Goal: Communication & Community: Participate in discussion

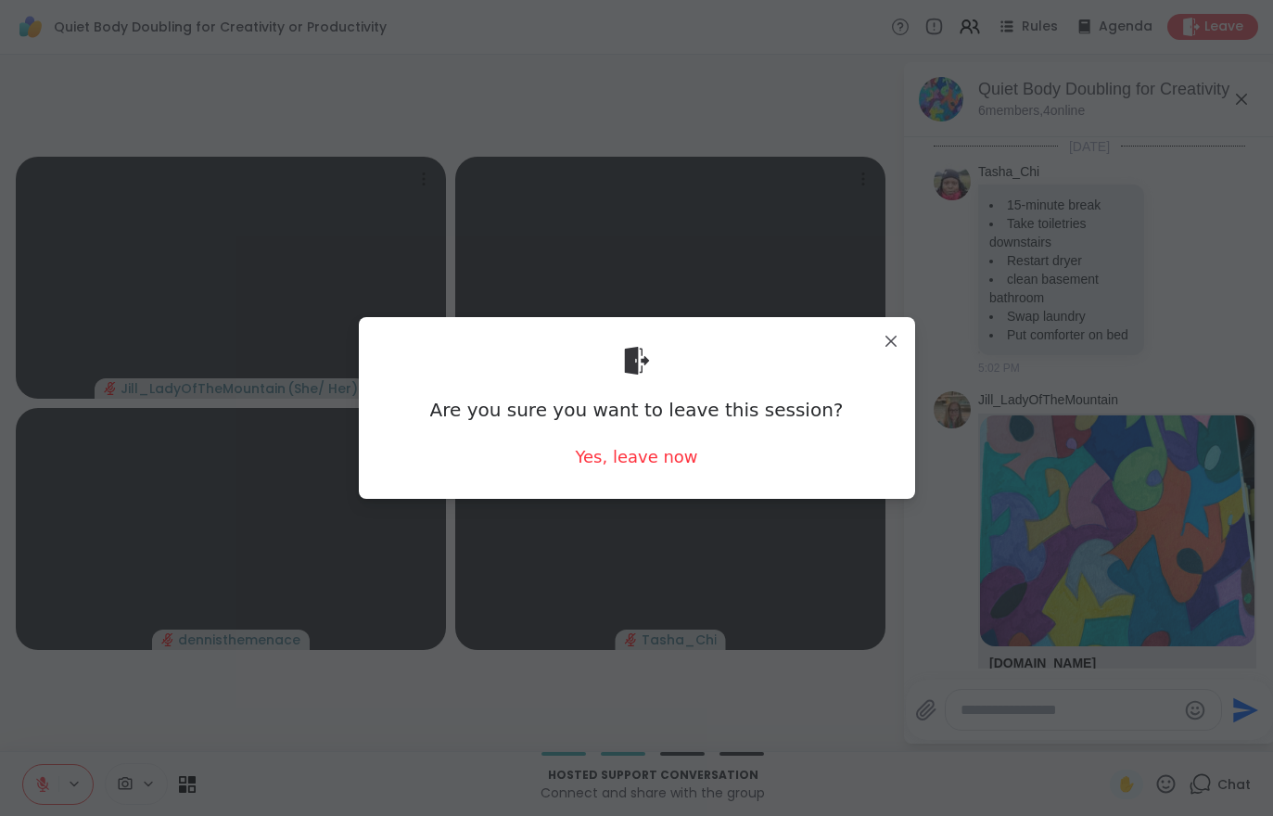
scroll to position [841, 0]
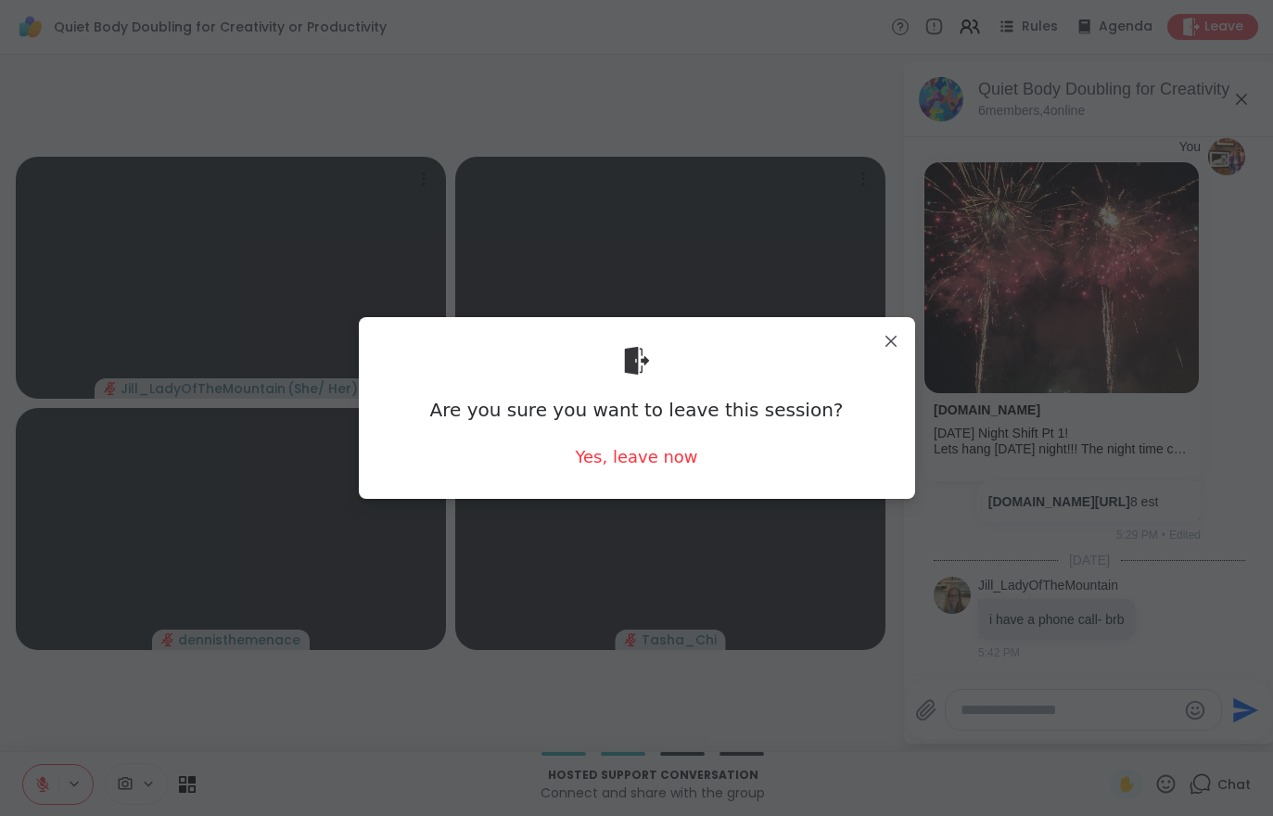
click at [642, 464] on div "Yes, leave now" at bounding box center [636, 456] width 122 height 23
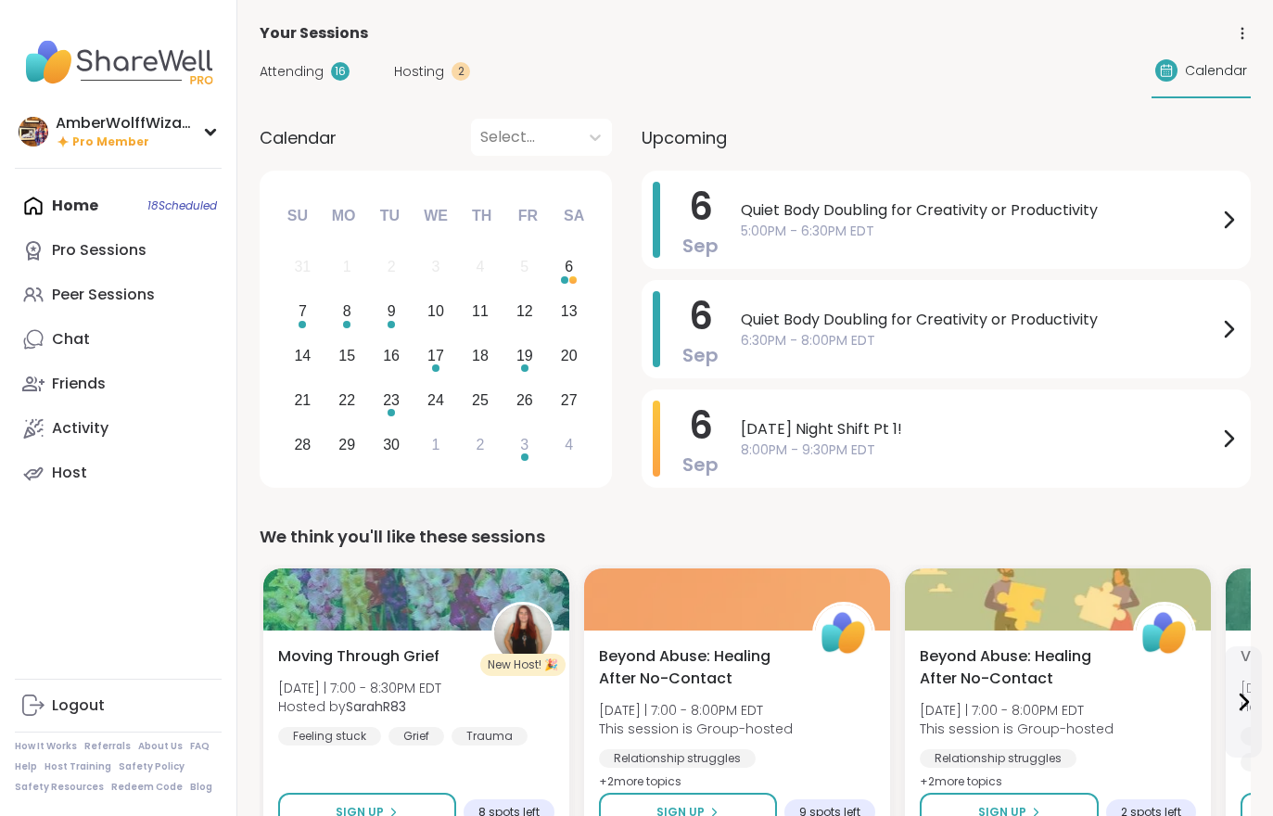
click at [443, 72] on div "Hosting 2" at bounding box center [432, 71] width 76 height 19
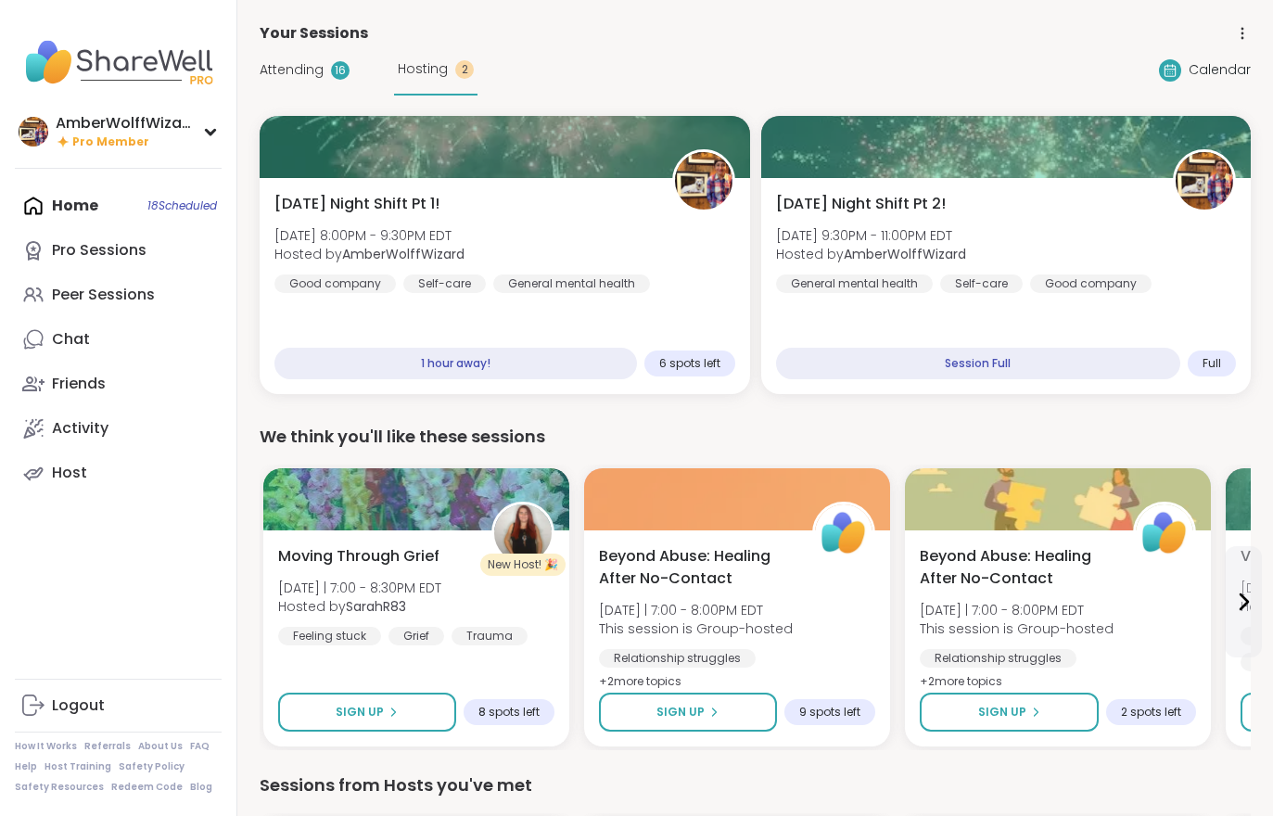
click at [446, 58] on div "Hosting 2" at bounding box center [435, 69] width 83 height 51
click at [87, 205] on div "Home 18 Scheduled Pro Sessions Peer Sessions Chat Friends Activity Host" at bounding box center [118, 339] width 207 height 311
click at [312, 75] on span "Attending" at bounding box center [292, 69] width 64 height 19
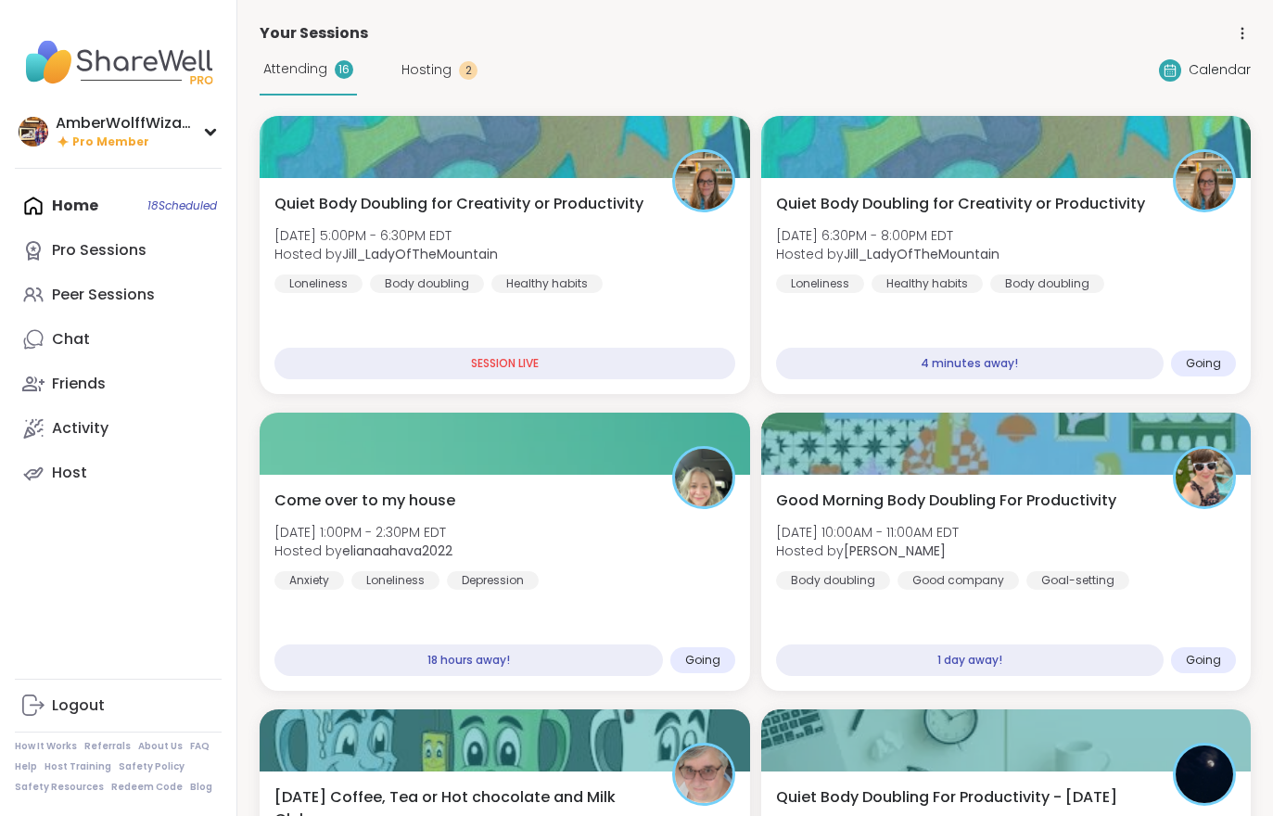
click at [318, 83] on div "Attending 16" at bounding box center [308, 69] width 97 height 51
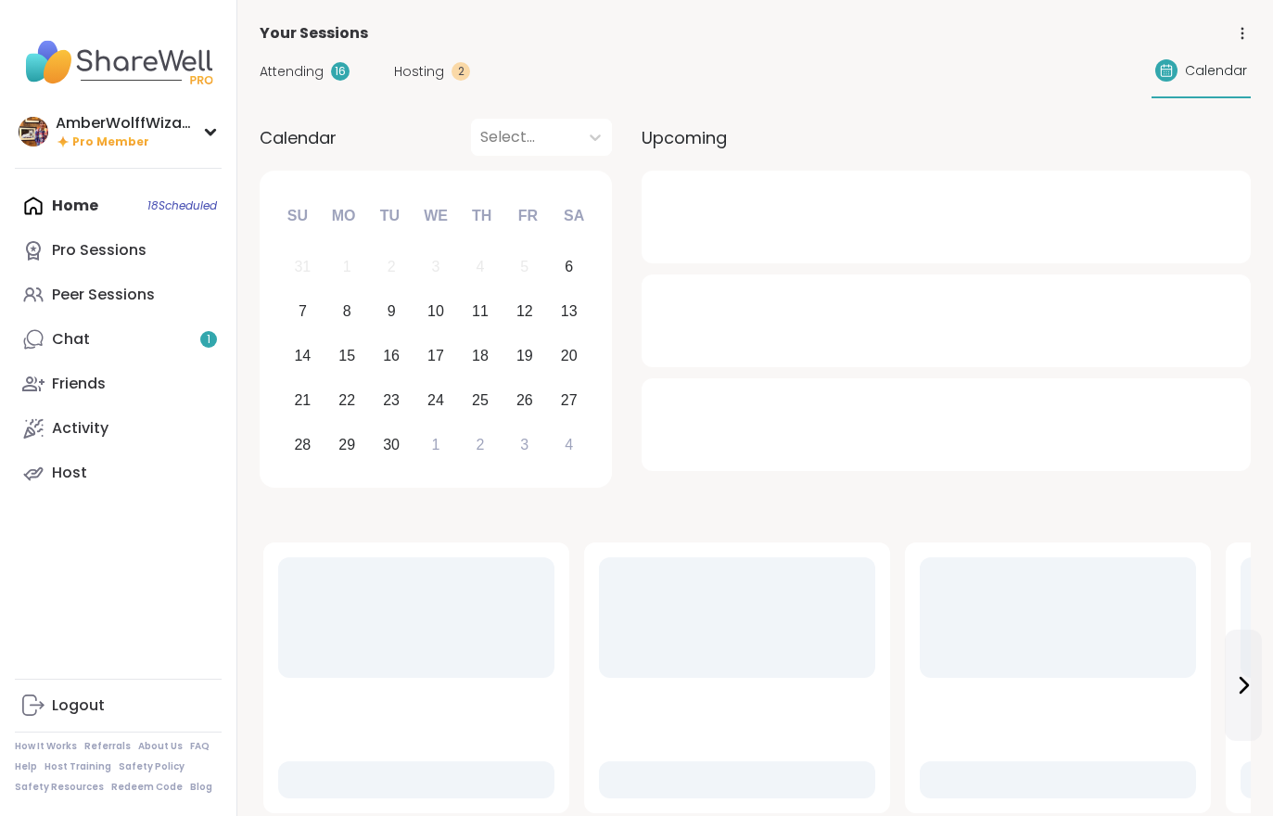
click at [129, 345] on link "Chat 1" at bounding box center [118, 339] width 207 height 44
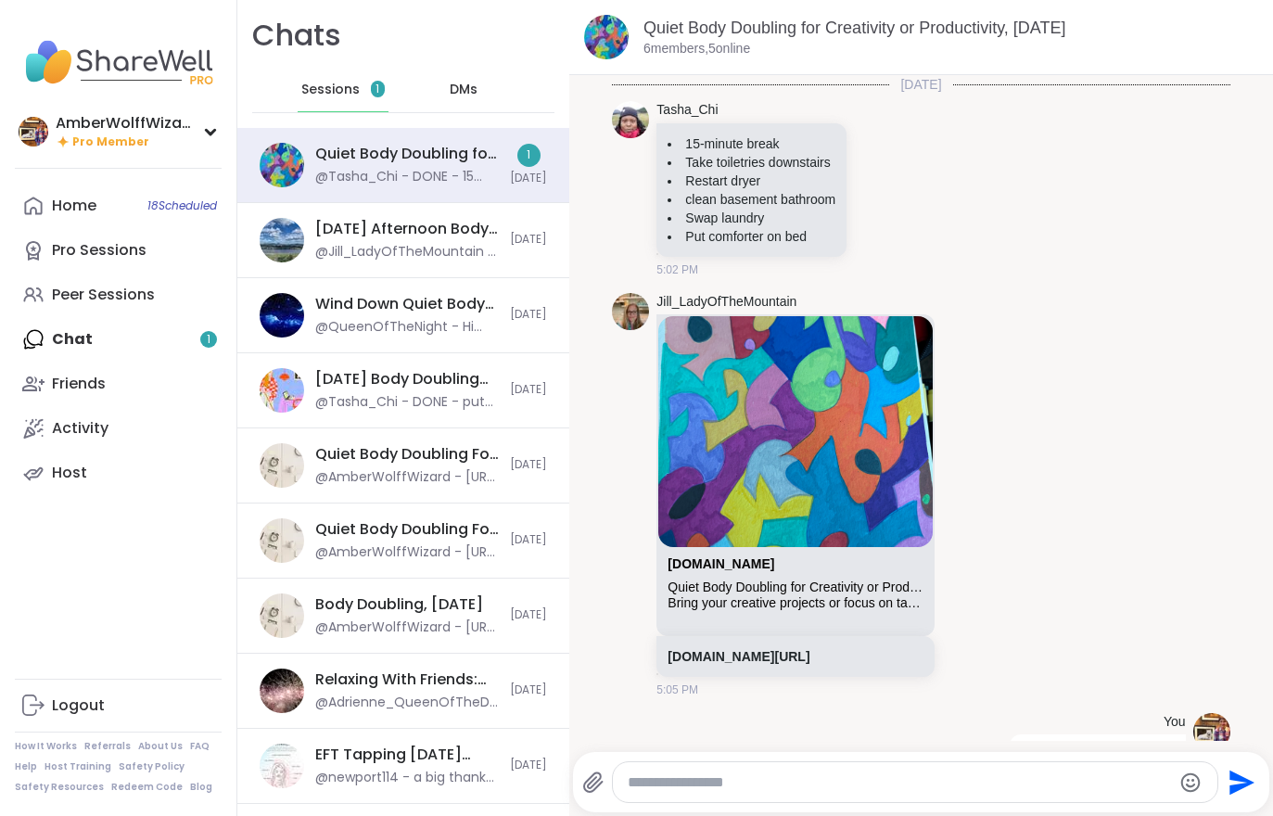
scroll to position [811, 0]
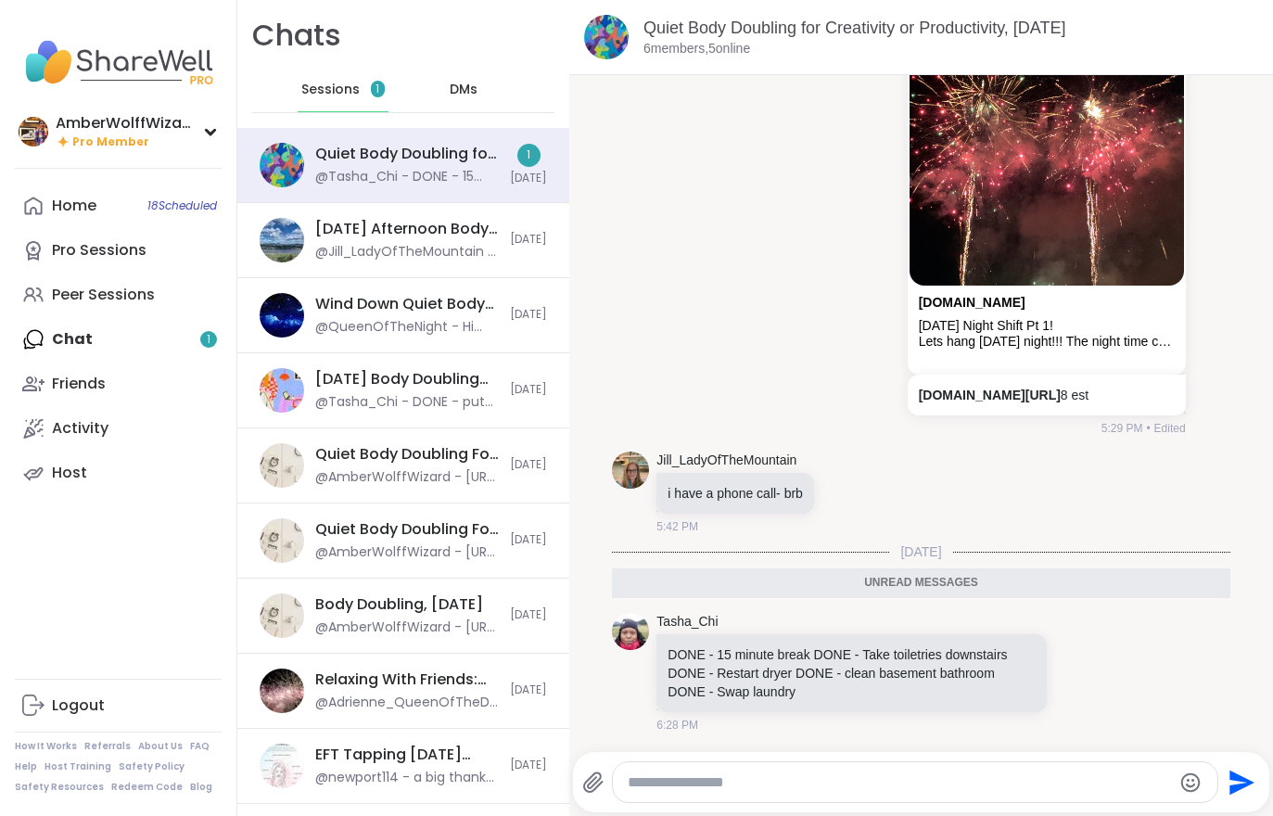
click at [137, 351] on div "Home 18 Scheduled Pro Sessions Peer Sessions Chat 1 Friends Activity Host" at bounding box center [118, 339] width 207 height 311
click at [76, 219] on link "Home 18 Scheduled" at bounding box center [118, 206] width 207 height 44
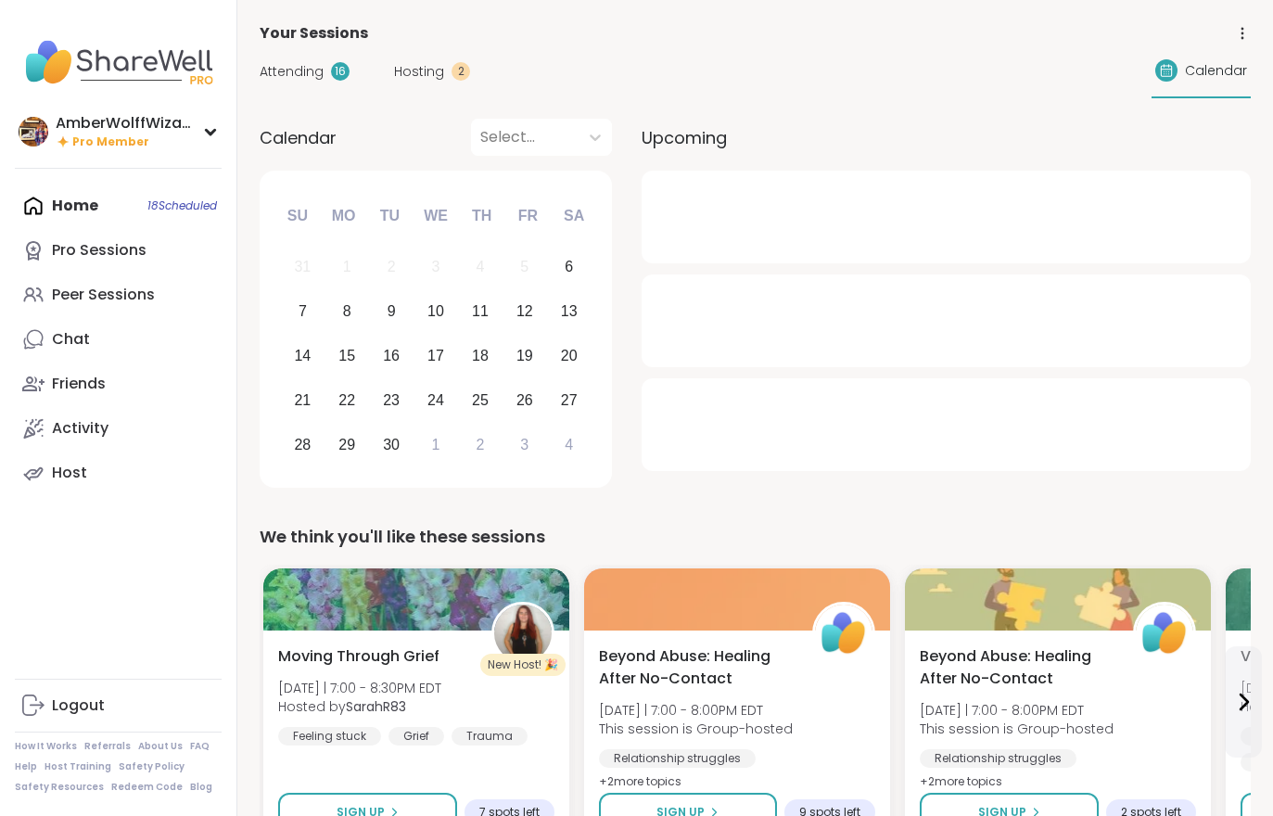
click at [318, 80] on span "Attending" at bounding box center [292, 71] width 64 height 19
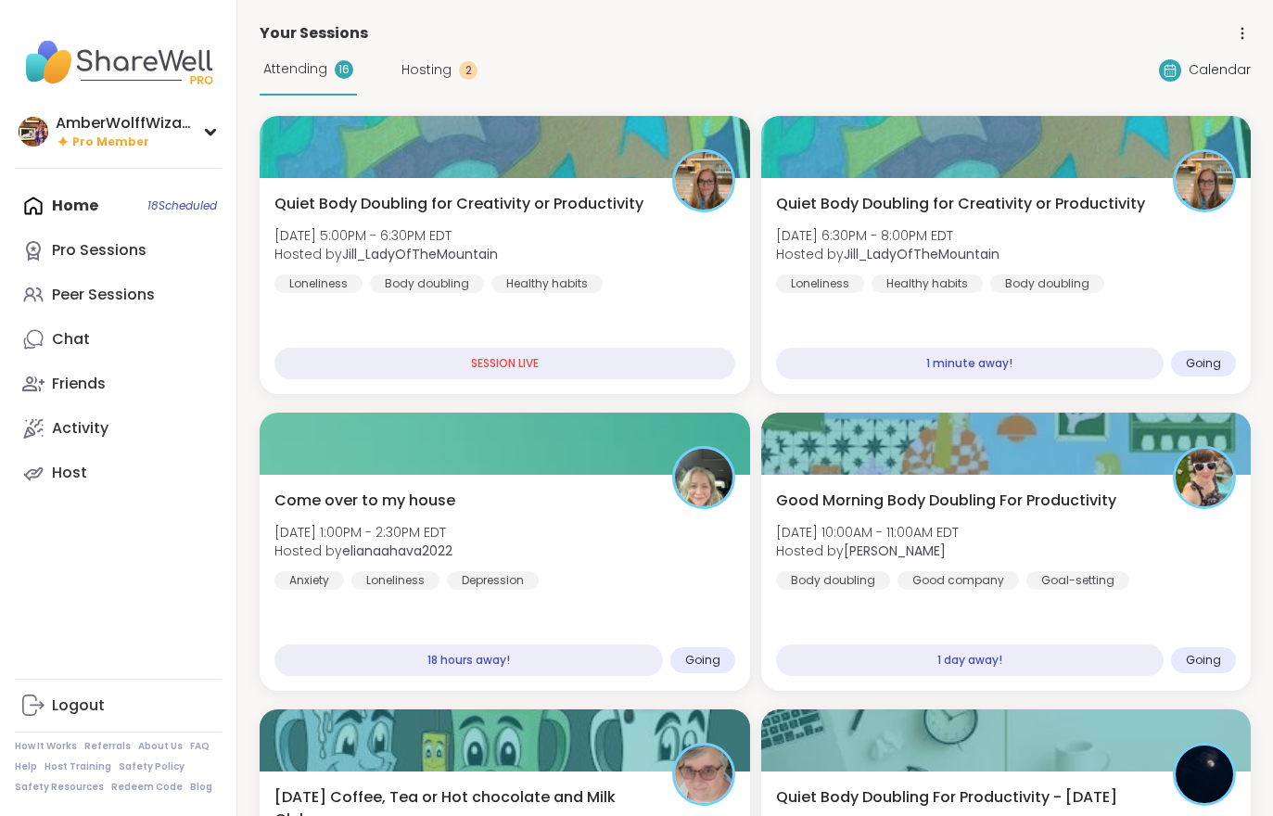
click at [307, 85] on div "Attending 16" at bounding box center [308, 69] width 97 height 51
click at [1107, 294] on div "Quiet Body Doubling for Creativity or Productivity [DATE] 6:30PM - 8:00PM EDT H…" at bounding box center [1006, 286] width 490 height 216
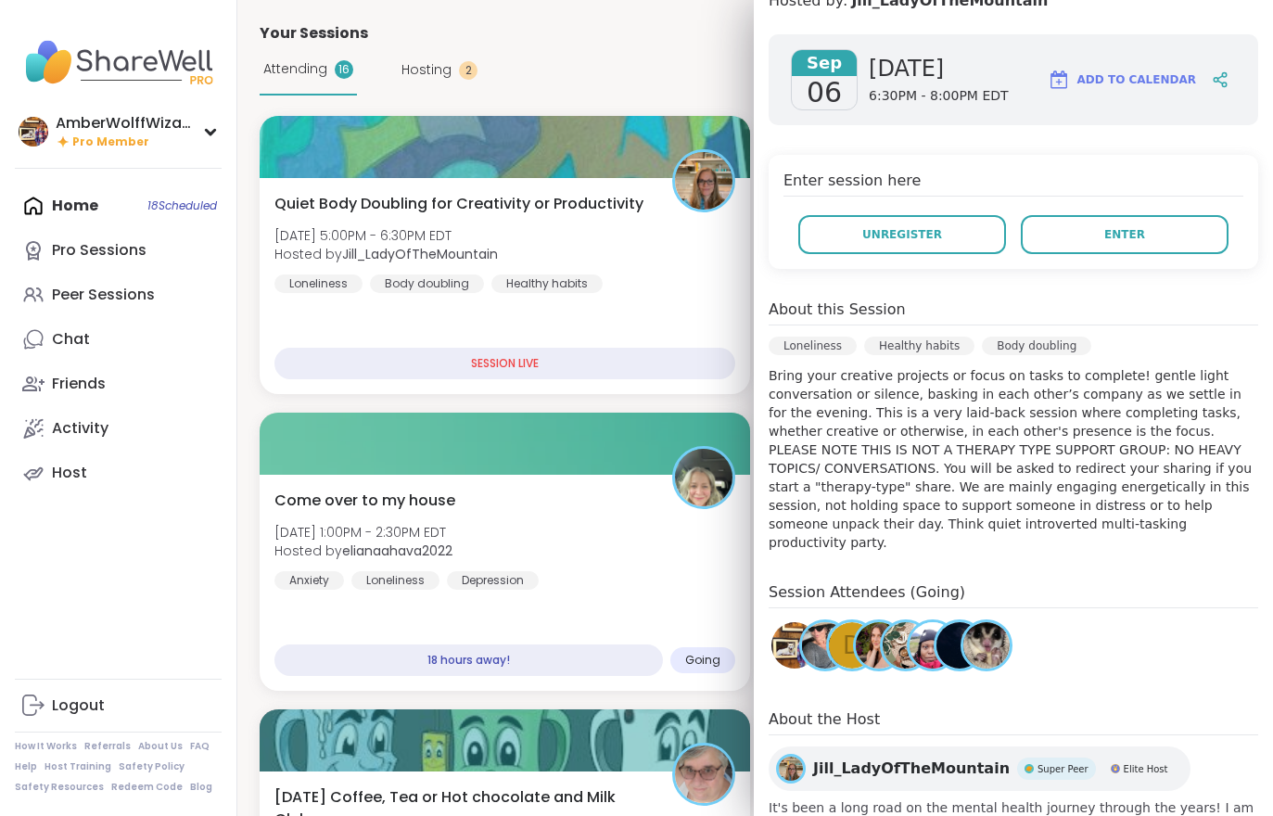
scroll to position [271, 0]
click at [1143, 270] on div "[DATE] [DATE] 6:30PM - 8:00PM EDT Add to Calendar Enter session here Unregister…" at bounding box center [1013, 443] width 519 height 849
click at [1143, 269] on div "[DATE] [DATE] 6:30PM - 8:00PM EDT Add to Calendar Enter session here Unregister…" at bounding box center [1013, 443] width 519 height 849
click at [1073, 223] on button "Enter" at bounding box center [1125, 233] width 208 height 39
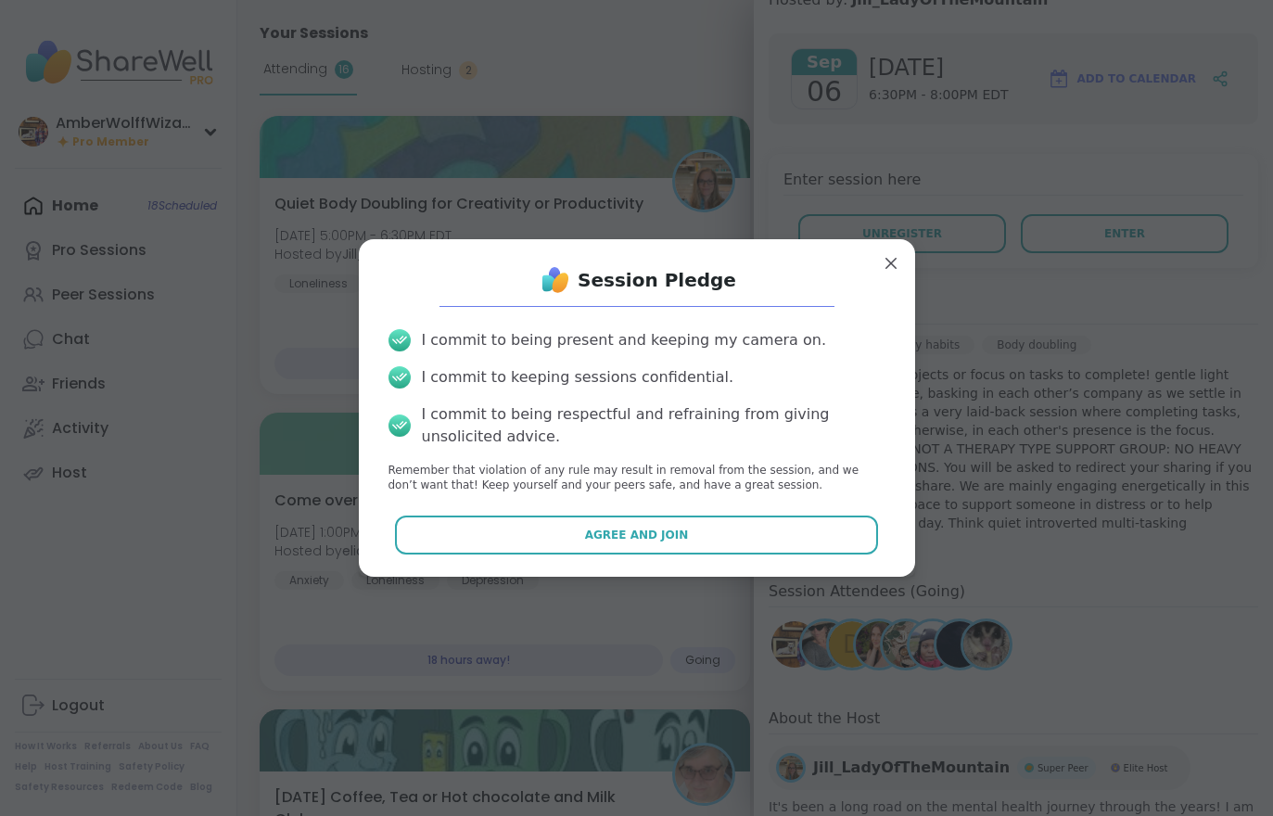
click at [701, 532] on button "Agree and Join" at bounding box center [636, 534] width 483 height 39
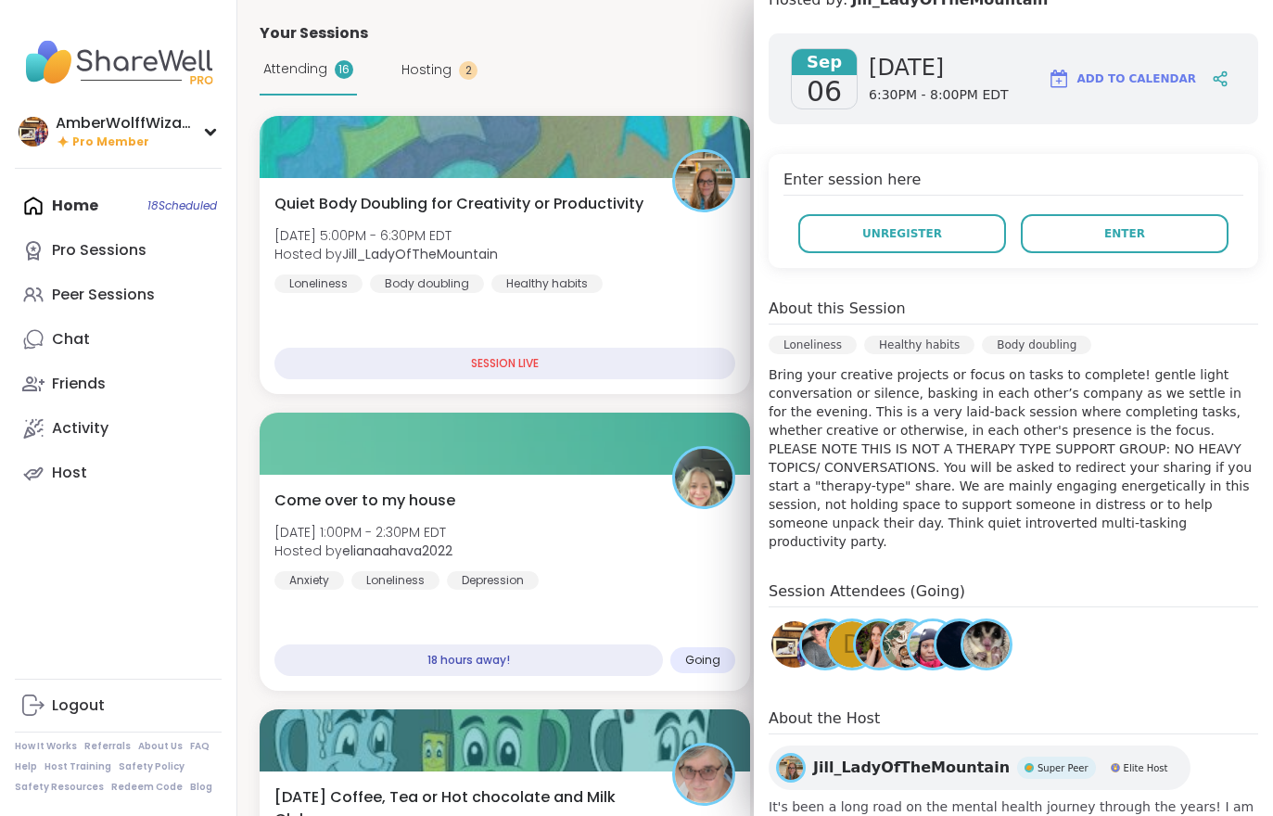
click at [701, 531] on div "Come over to my house [DATE] 1:00PM - 2:30PM EDT Hosted by elianaahava2022 Anxi…" at bounding box center [504, 539] width 461 height 100
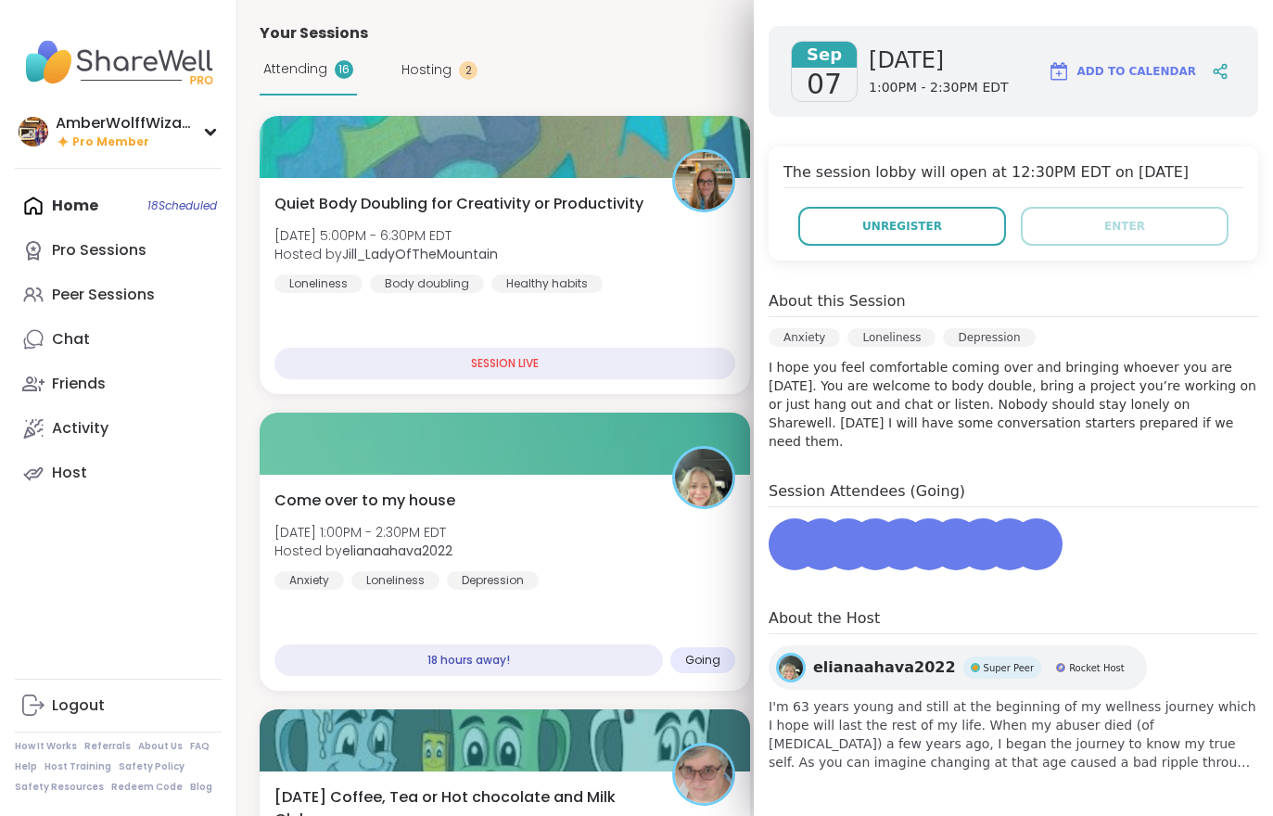
scroll to position [226, 0]
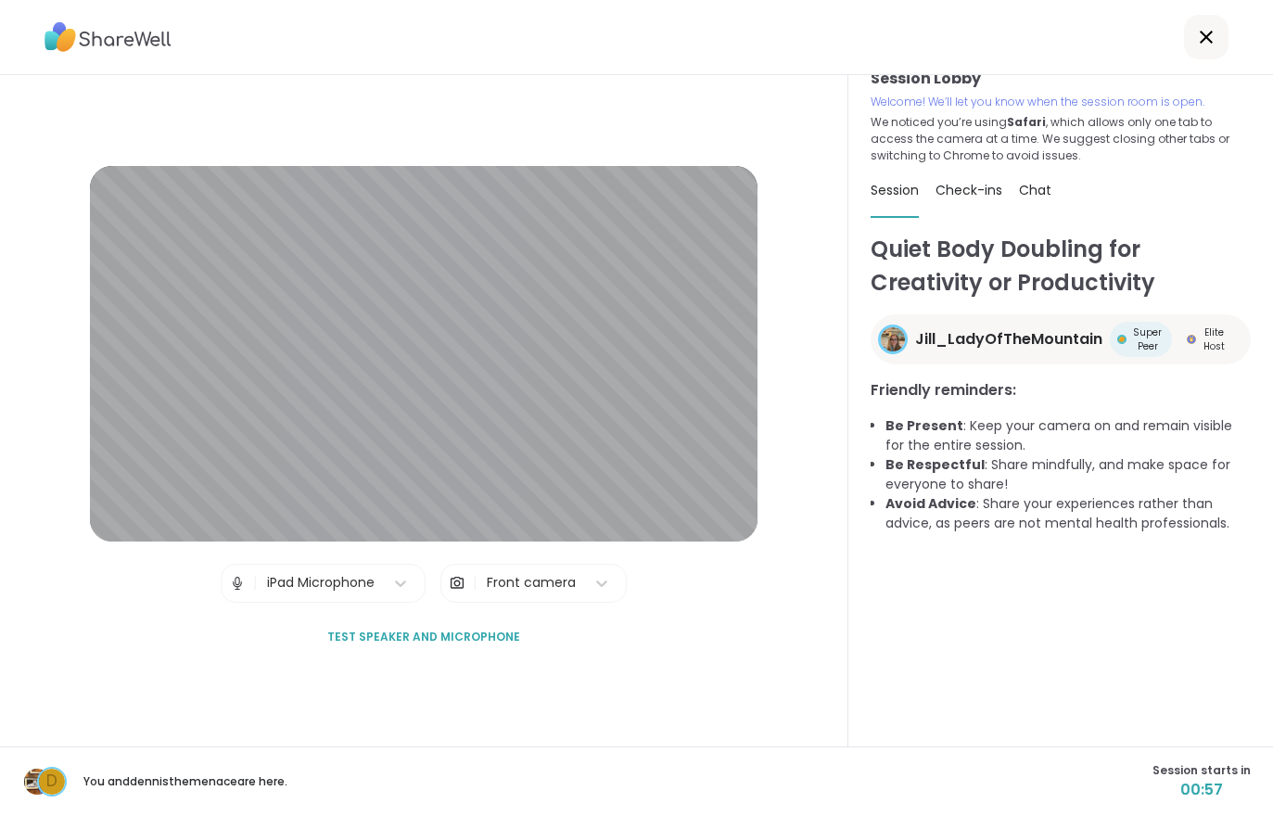
scroll to position [24, 0]
click at [1046, 189] on span "Chat" at bounding box center [1035, 188] width 32 height 19
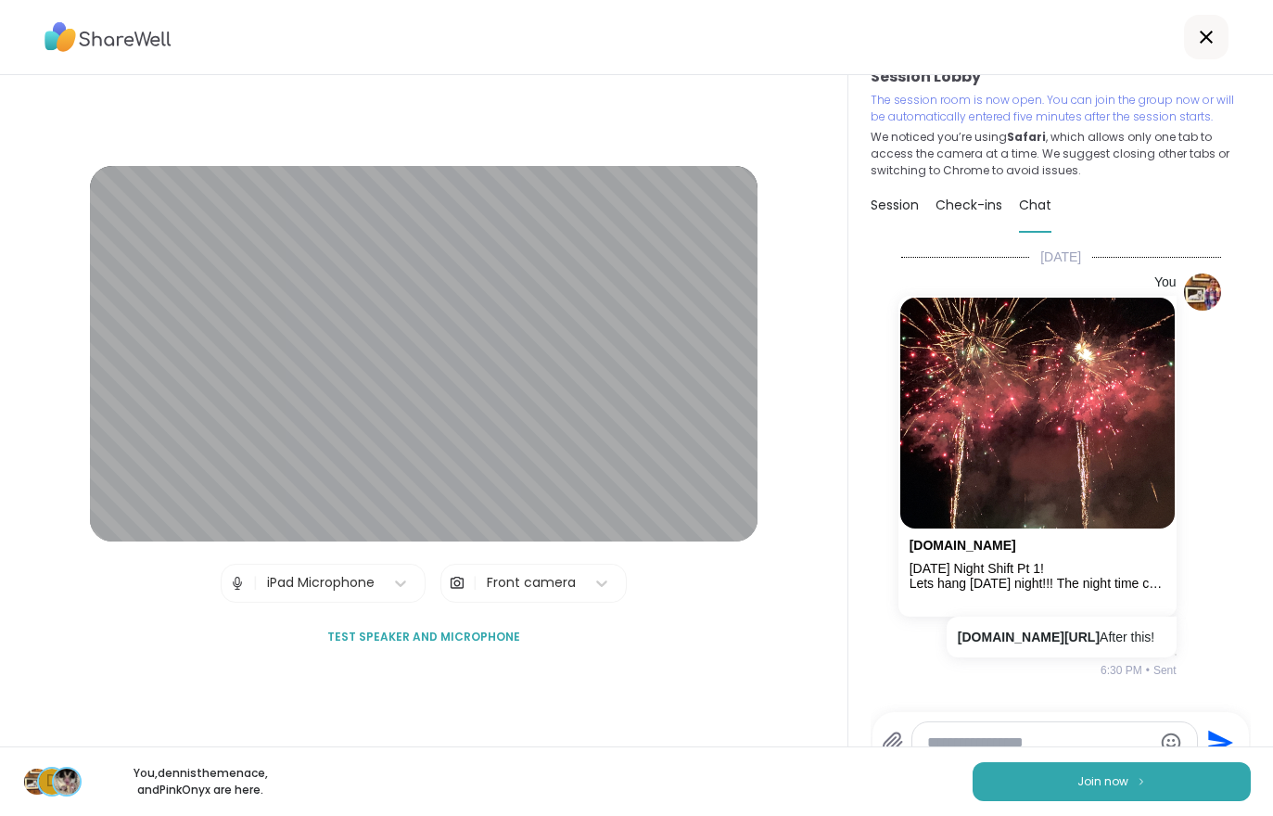
click at [1124, 783] on span "Join now" at bounding box center [1102, 781] width 51 height 17
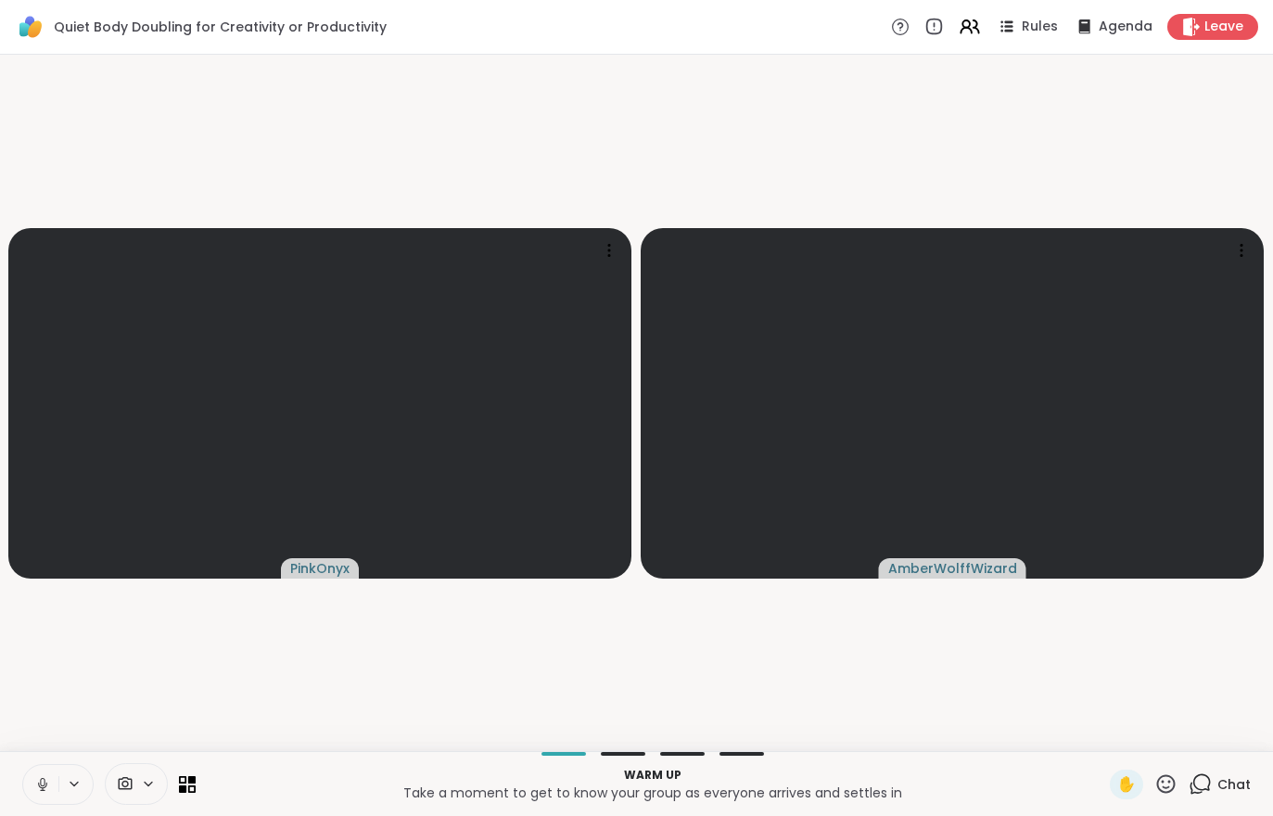
click at [32, 794] on button at bounding box center [40, 784] width 35 height 39
click at [46, 787] on icon at bounding box center [42, 784] width 17 height 17
click at [1075, 644] on video-player-container "PinkOnyx AmberWolffWizard" at bounding box center [636, 402] width 1251 height 681
click at [1042, 674] on video-player-container "PinkOnyx AmberWolffWizard" at bounding box center [636, 402] width 1251 height 681
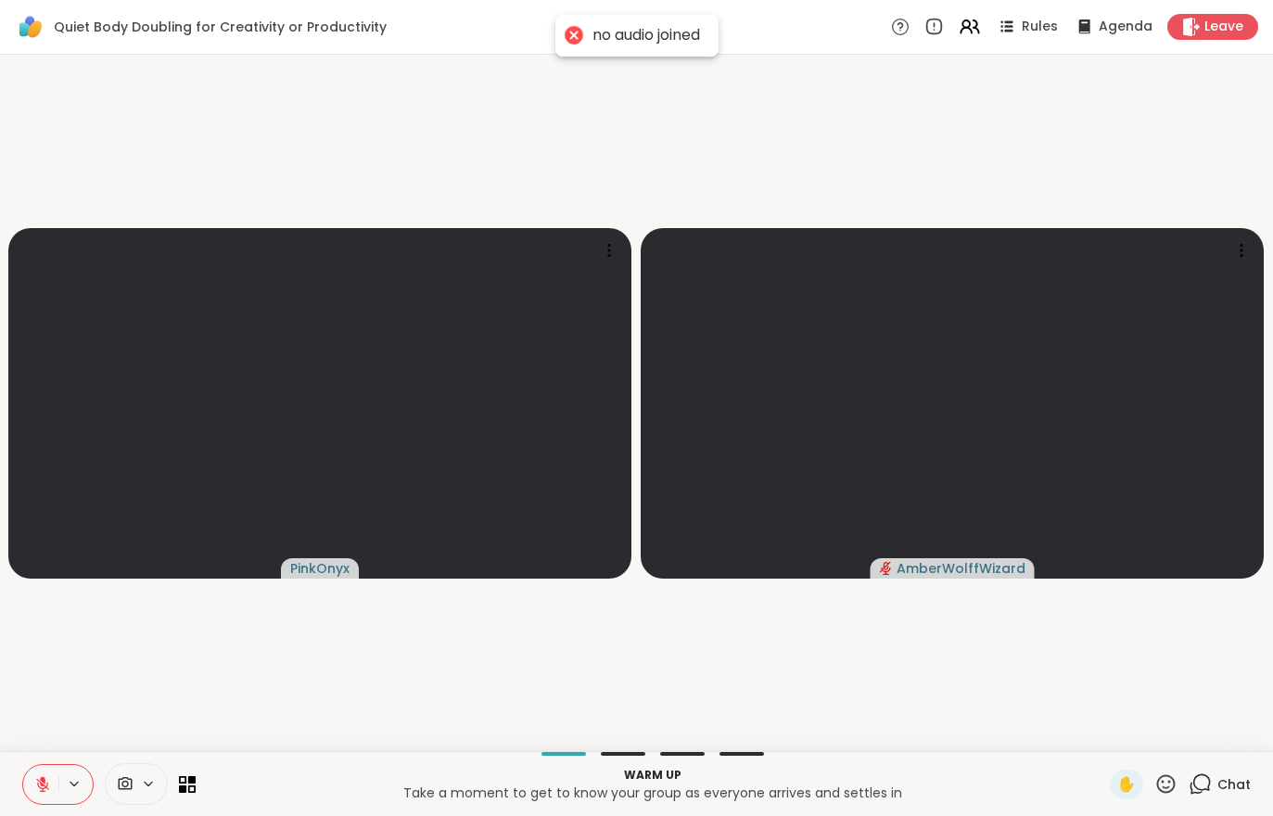
click at [1041, 673] on video-player-container "PinkOnyx AmberWolffWizard" at bounding box center [636, 402] width 1251 height 681
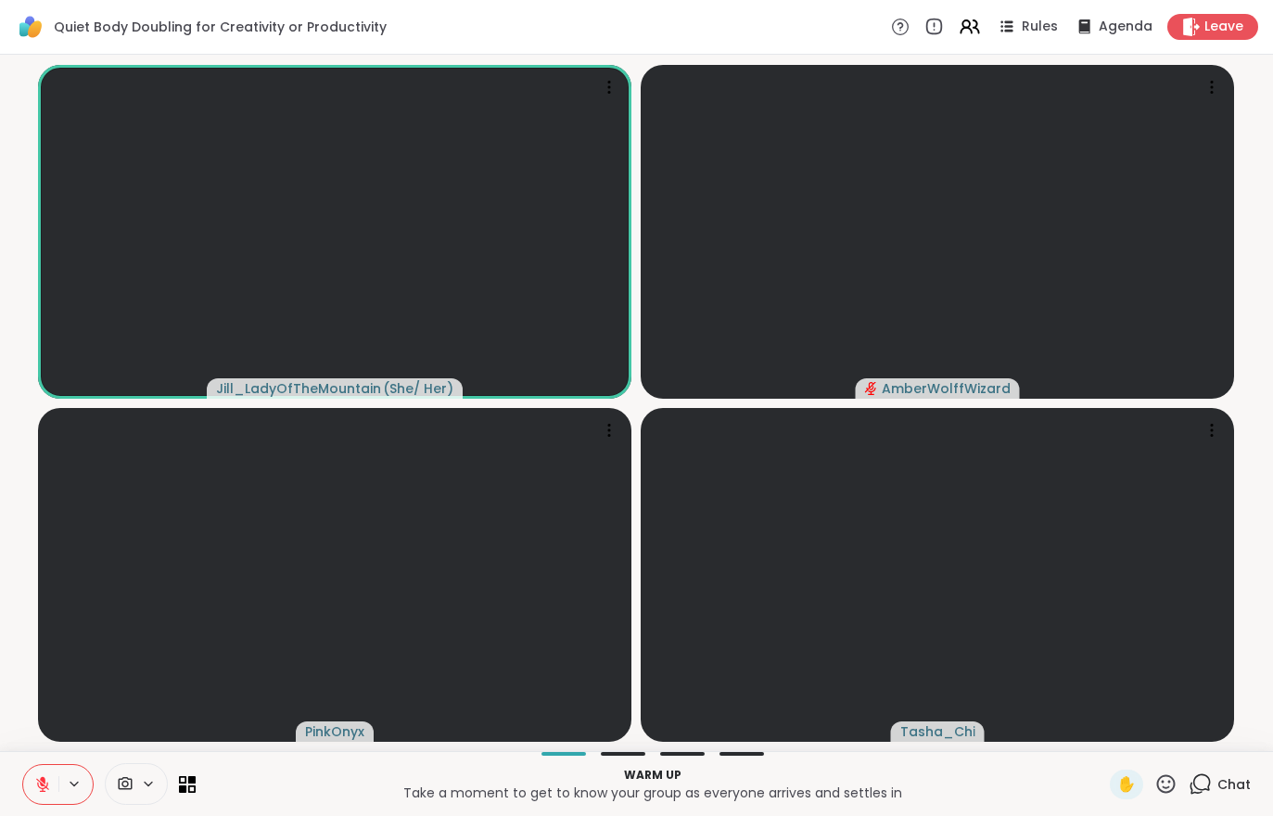
click at [36, 784] on icon at bounding box center [42, 784] width 17 height 17
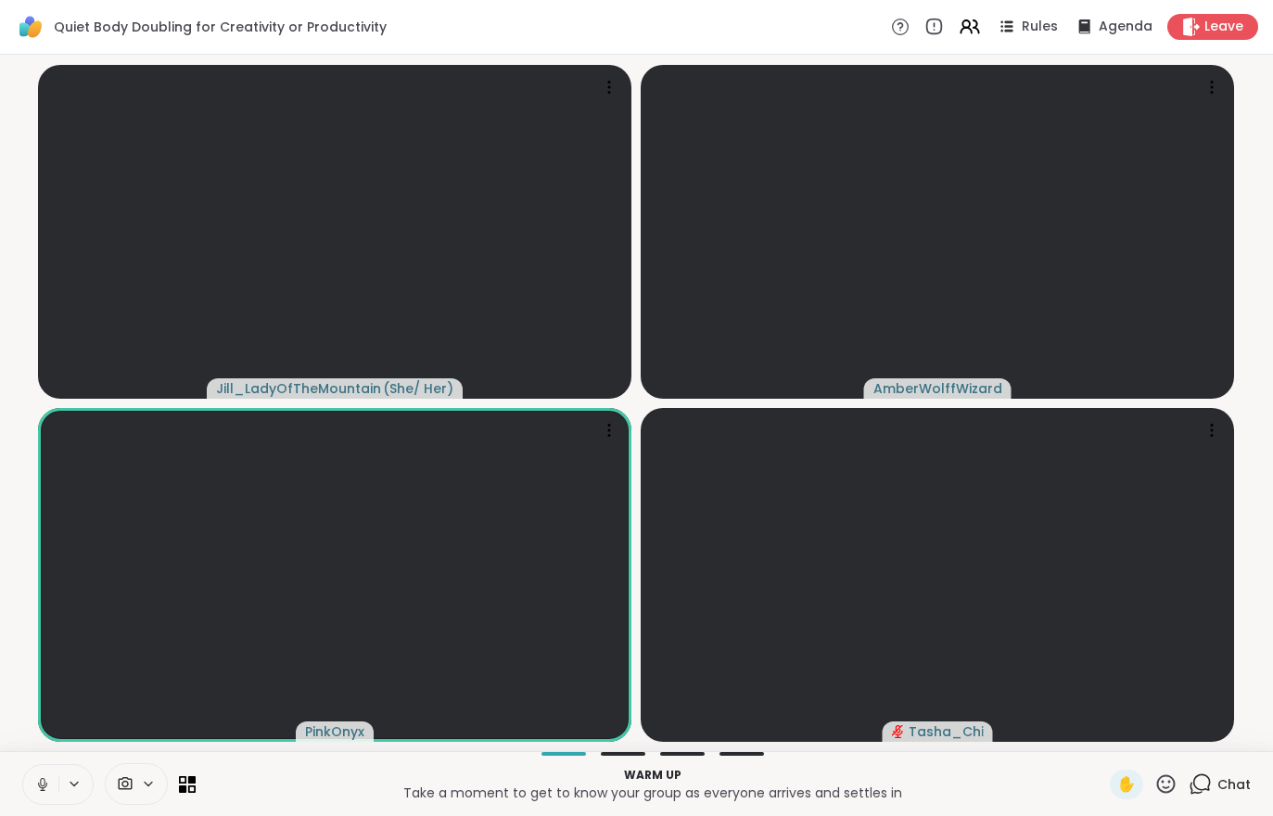
click at [40, 799] on button at bounding box center [40, 784] width 35 height 39
click at [1229, 786] on span "Chat" at bounding box center [1233, 784] width 33 height 19
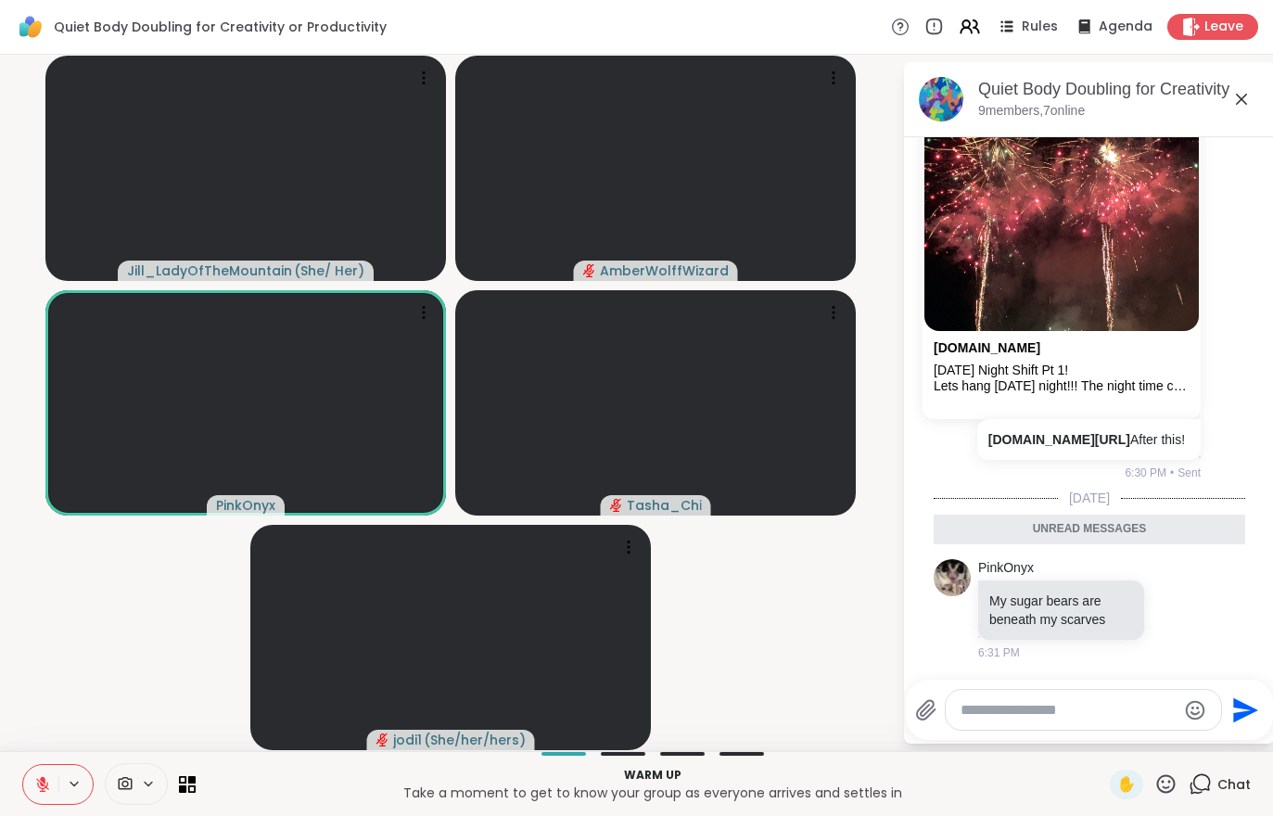
scroll to position [231, 0]
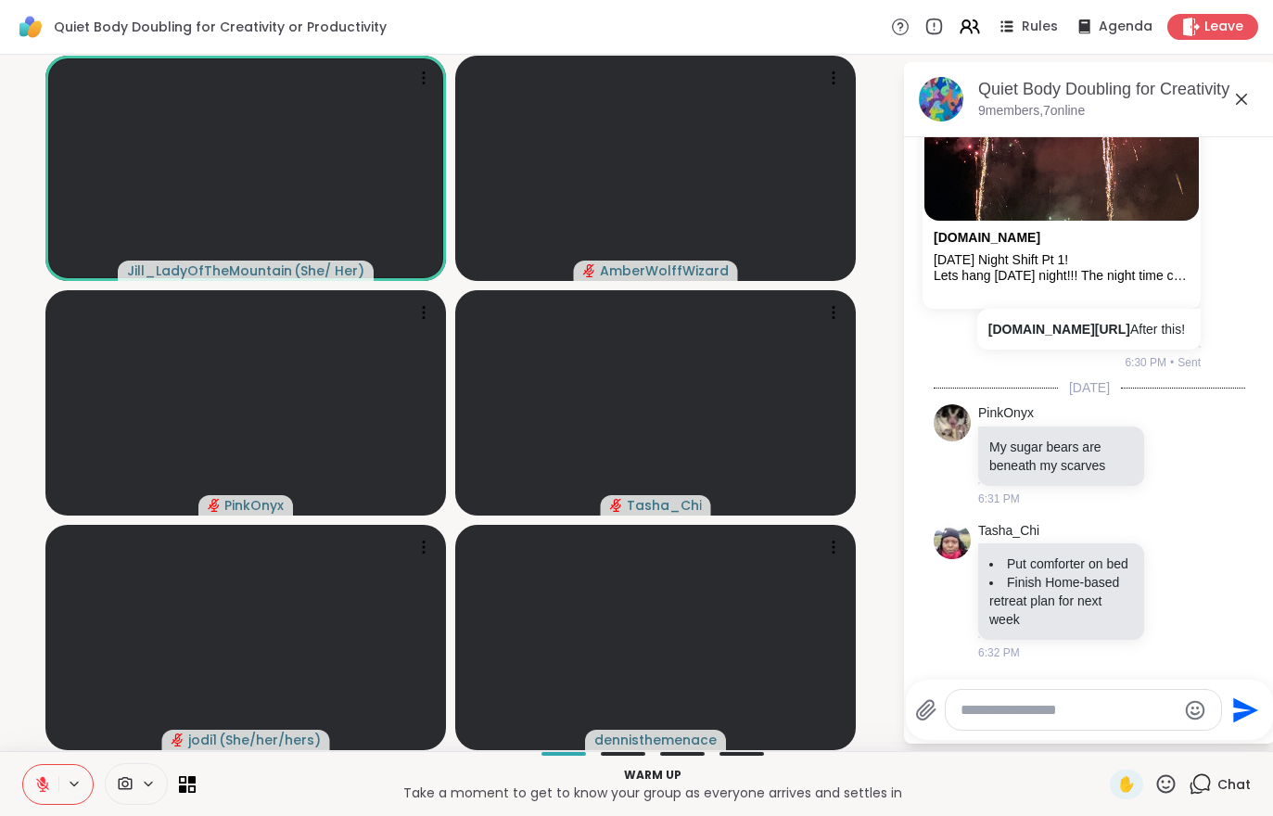
click at [44, 782] on icon at bounding box center [43, 779] width 6 height 7
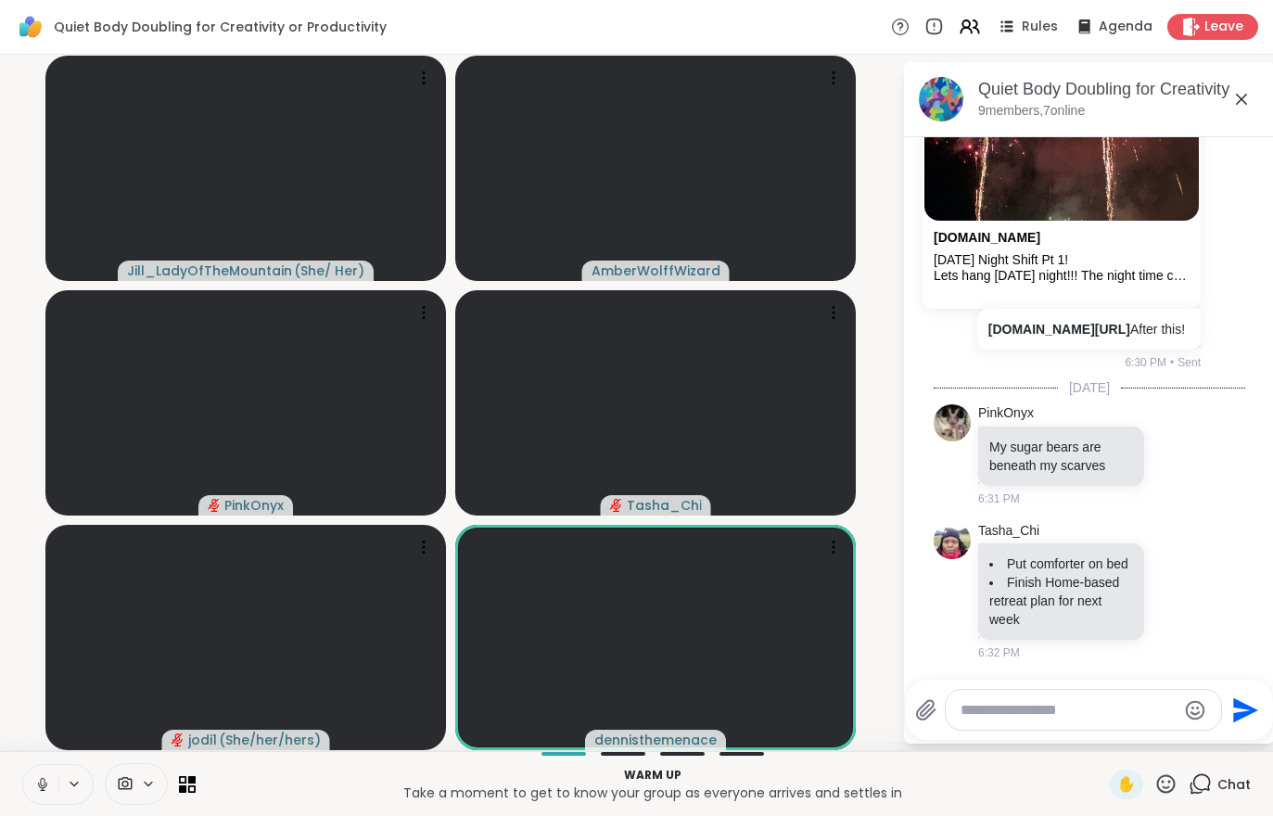
click at [1199, 32] on icon at bounding box center [1191, 27] width 19 height 19
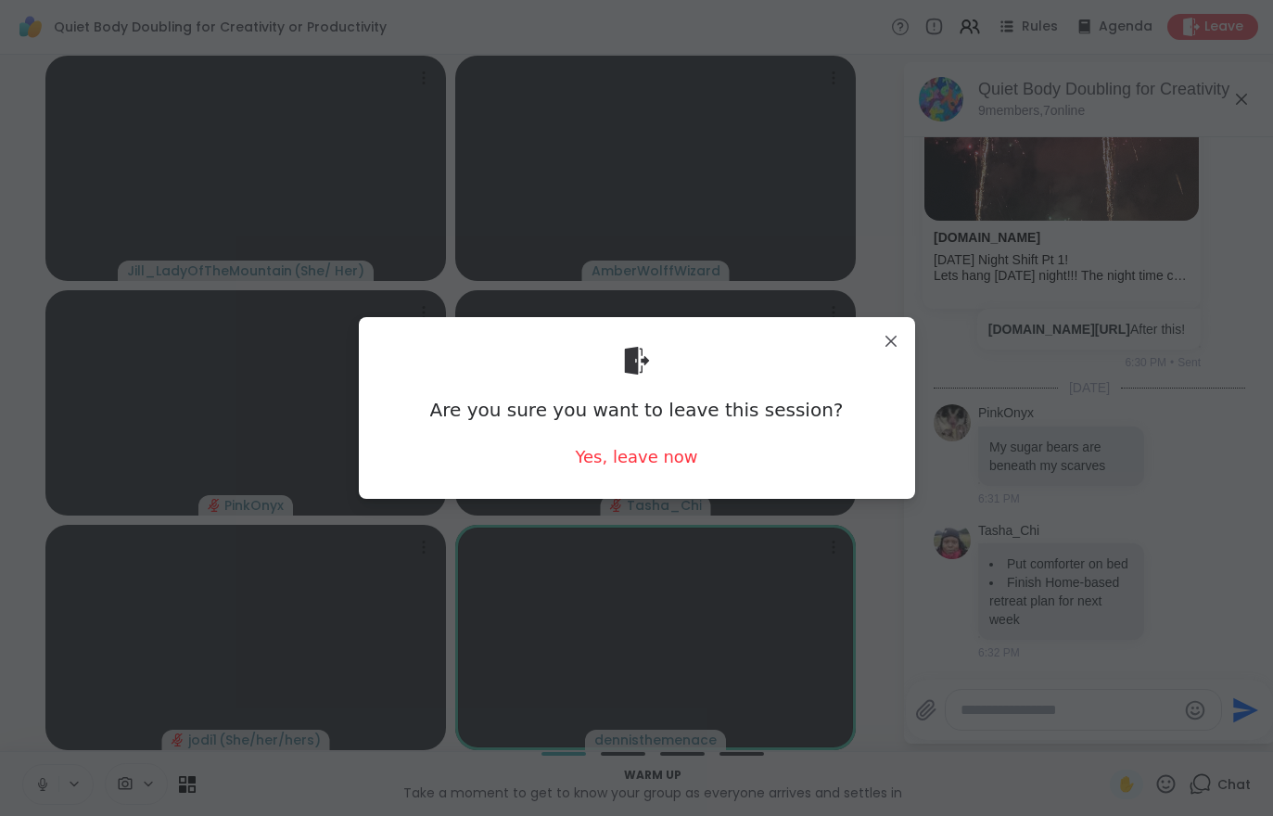
click at [657, 459] on div "Yes, leave now" at bounding box center [636, 456] width 122 height 23
